Goal: Find specific page/section

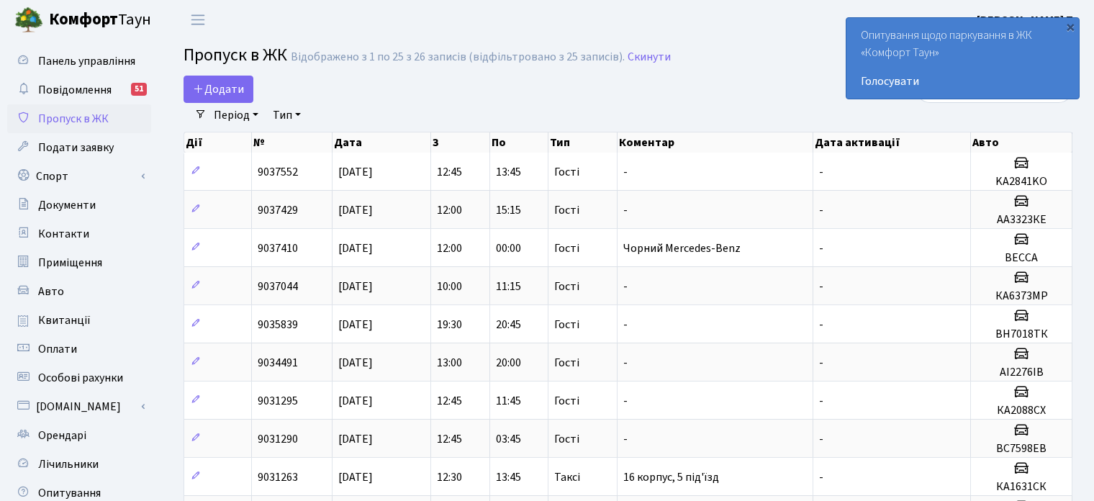
select select "25"
click at [99, 89] on span "Повідомлення" at bounding box center [74, 90] width 73 height 16
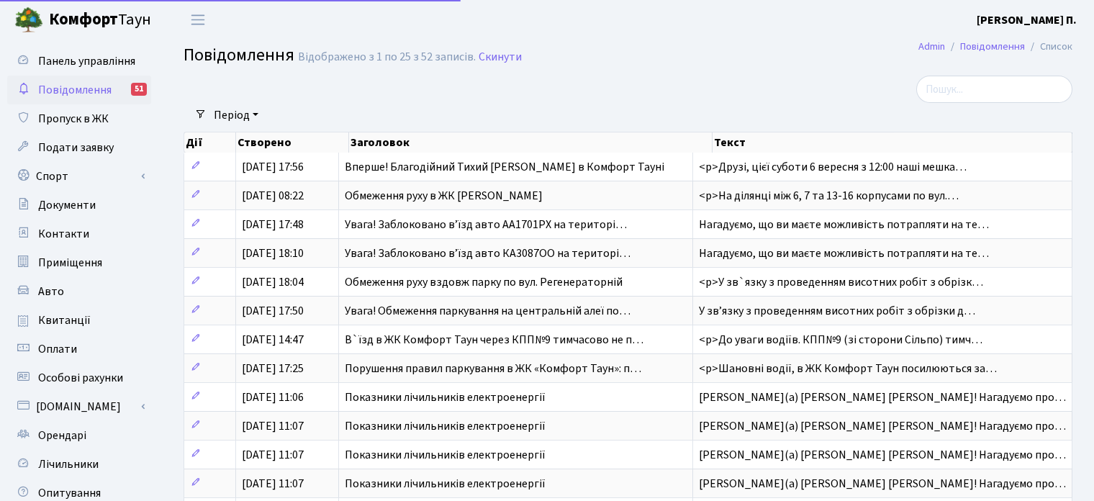
select select "25"
click at [65, 125] on span "Пропуск в ЖК" at bounding box center [73, 119] width 71 height 16
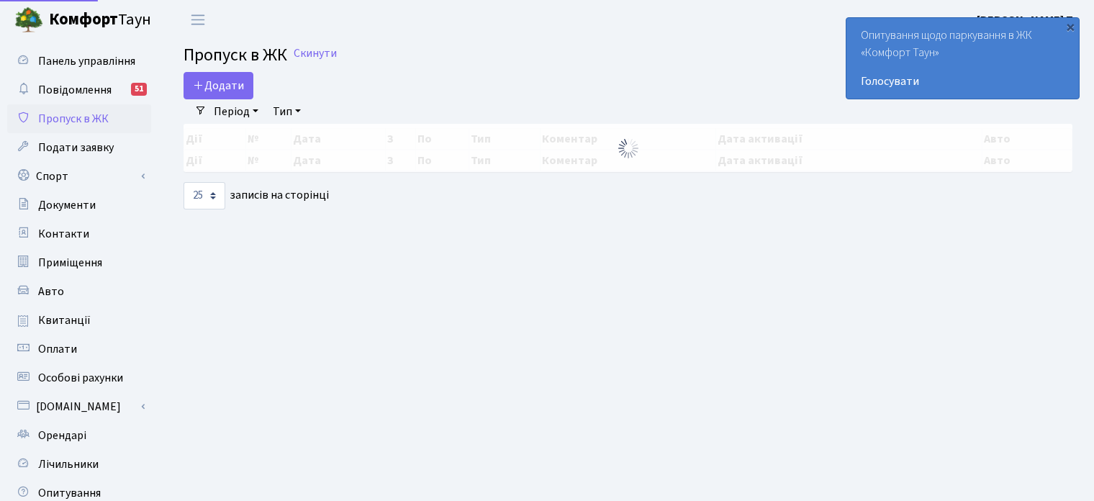
select select "25"
